Goal: Find specific page/section: Find specific page/section

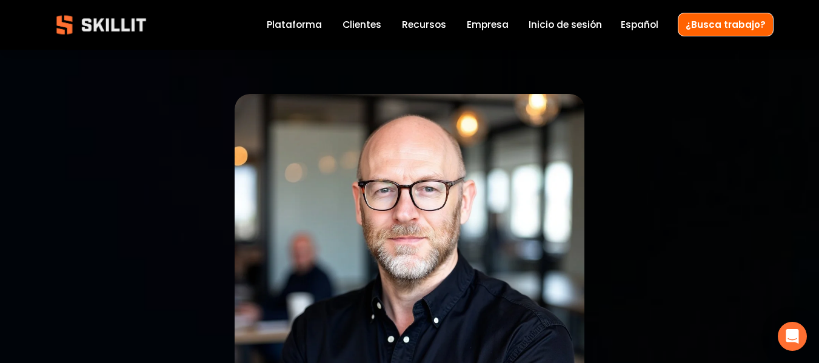
click at [0, 0] on link "Español" at bounding box center [0, 0] width 0 height 0
click at [574, 25] on link "Inicio de sesión" at bounding box center [565, 25] width 73 height 16
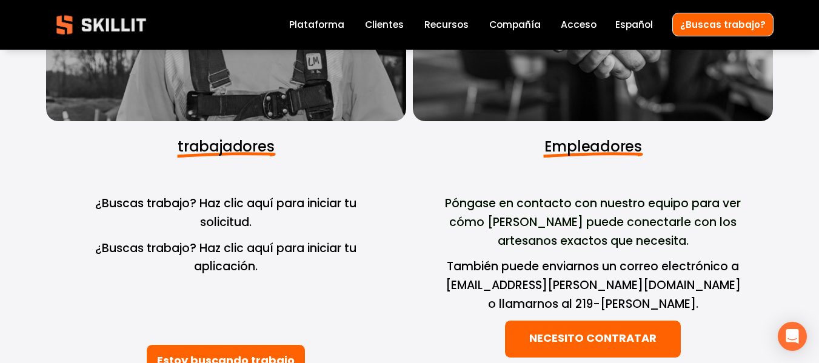
scroll to position [243, 0]
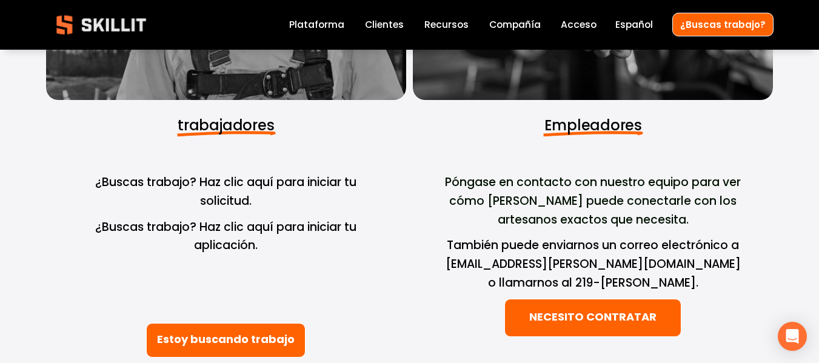
click at [232, 331] on font "Estoy buscando trabajo" at bounding box center [226, 340] width 138 height 19
